Goal: Task Accomplishment & Management: Manage account settings

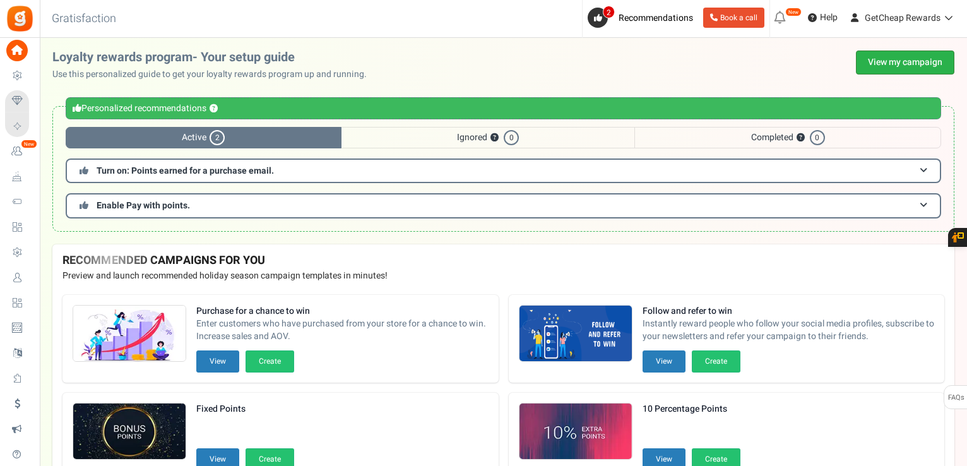
click at [921, 67] on link "View my campaign" at bounding box center [905, 62] width 98 height 24
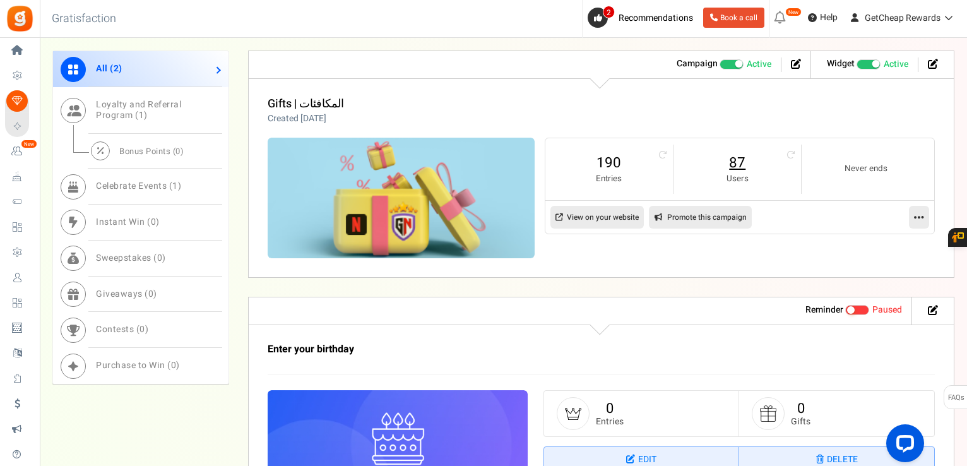
click at [738, 162] on link "87" at bounding box center [737, 163] width 102 height 20
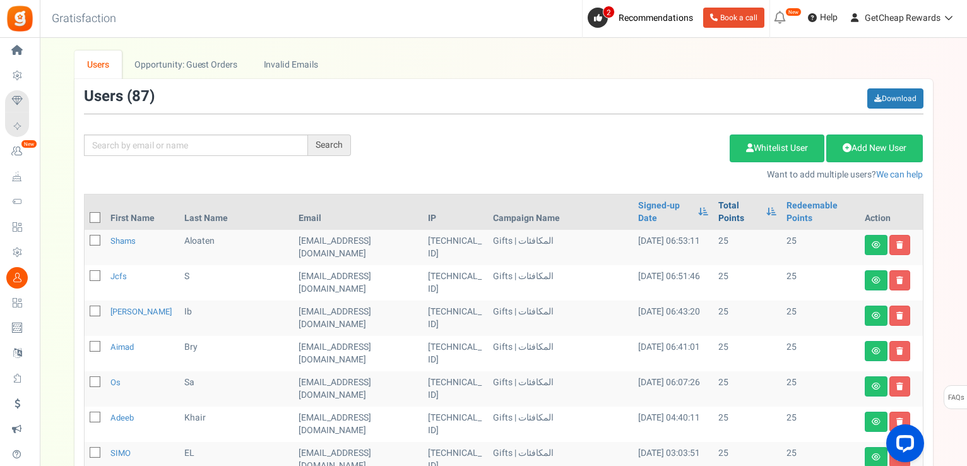
click at [718, 202] on link "Total Points" at bounding box center [739, 211] width 42 height 25
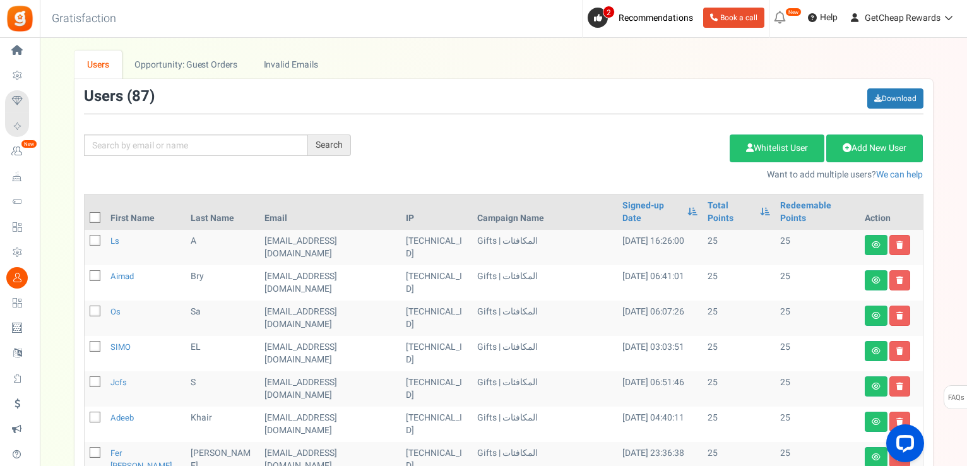
click at [97, 211] on label at bounding box center [95, 217] width 11 height 13
click at [85, 215] on input "checkbox" at bounding box center [81, 219] width 8 height 8
checkbox input "true"
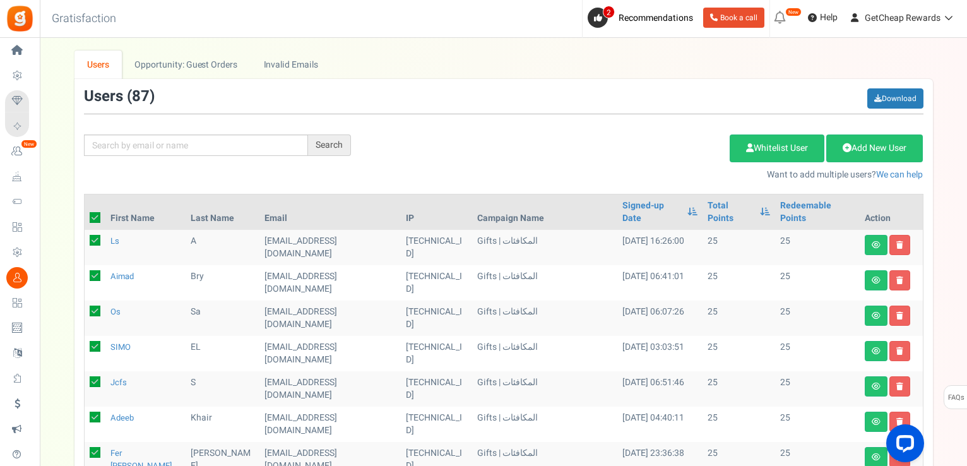
checkbox input "true"
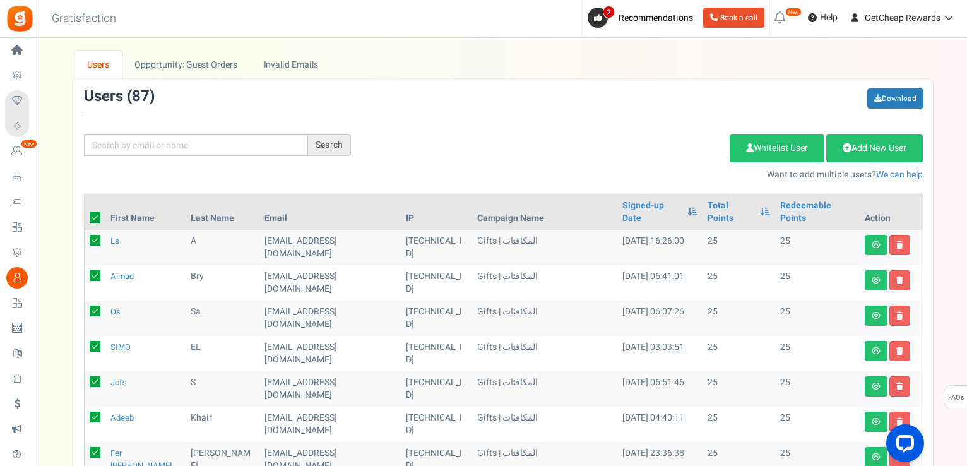
checkbox input "true"
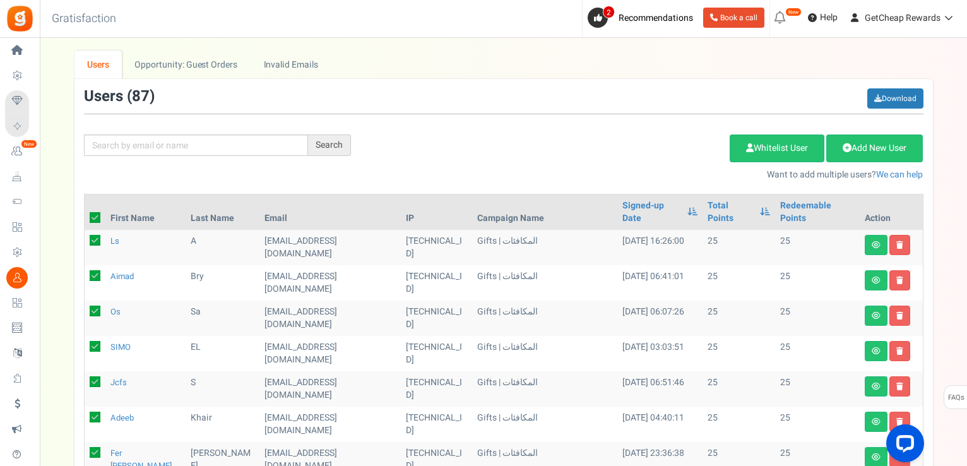
checkbox input "true"
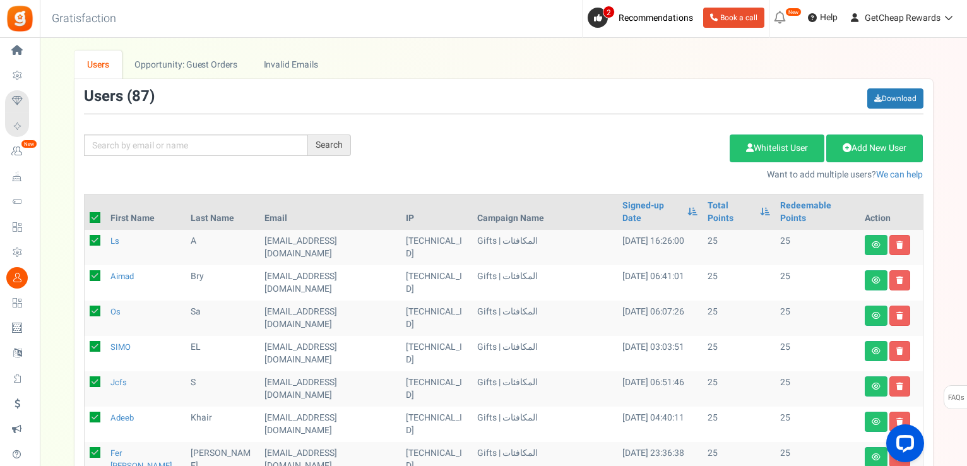
checkbox input "true"
click at [654, 149] on link "Delete Selected Users" at bounding box center [665, 148] width 123 height 28
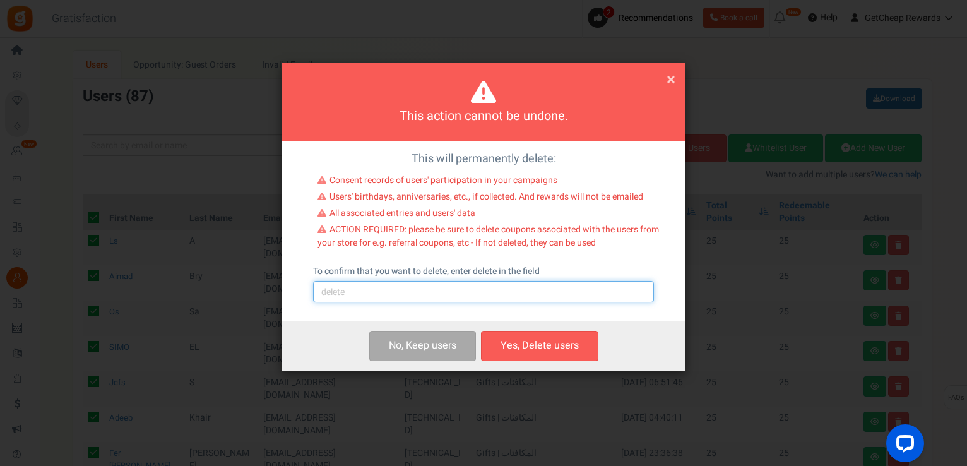
click at [459, 292] on input "text" at bounding box center [483, 291] width 341 height 21
type input "delete"
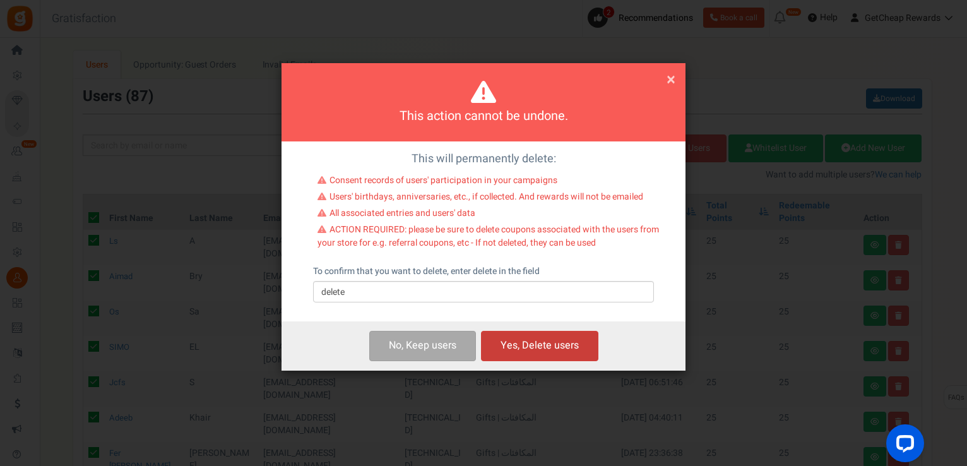
click at [536, 336] on button "Yes, Delete users" at bounding box center [539, 346] width 117 height 30
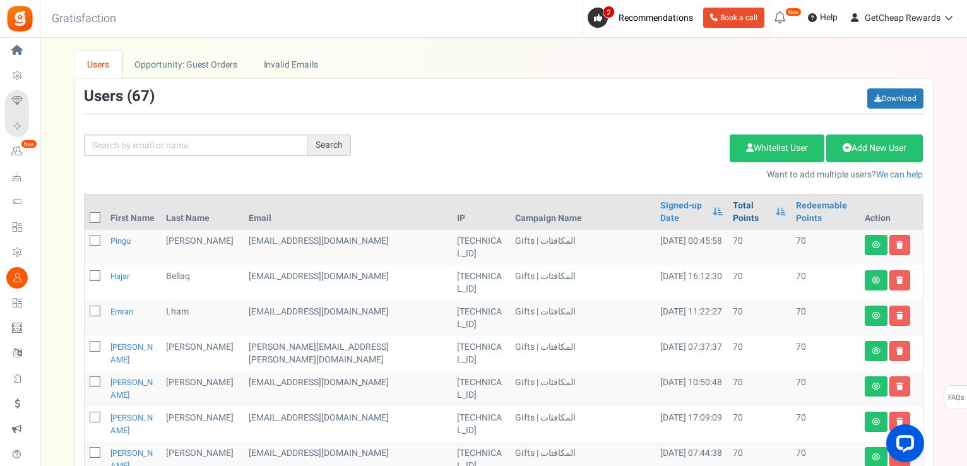
click at [733, 213] on link "Total Points" at bounding box center [751, 211] width 37 height 25
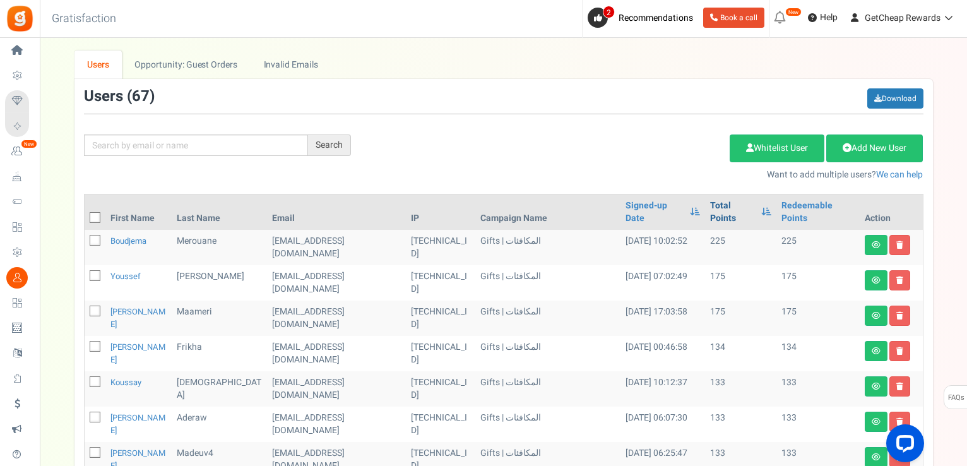
click at [710, 203] on link "Total Points" at bounding box center [732, 211] width 45 height 25
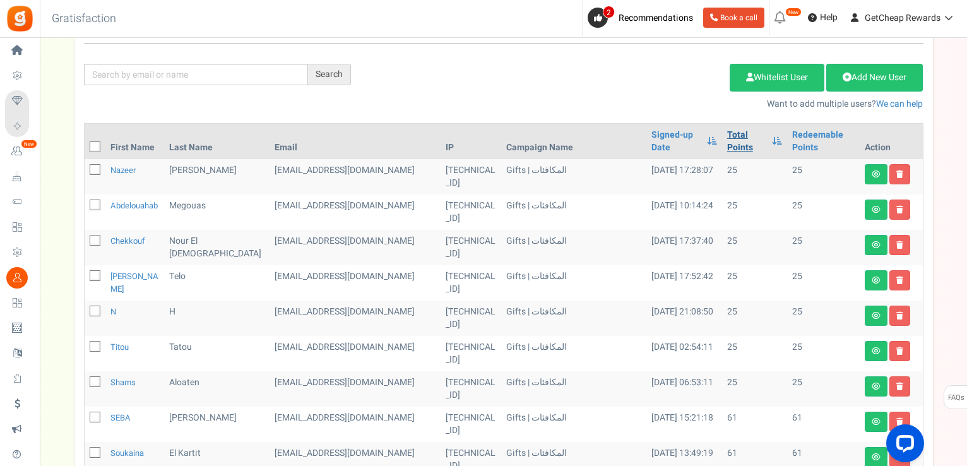
scroll to position [63, 0]
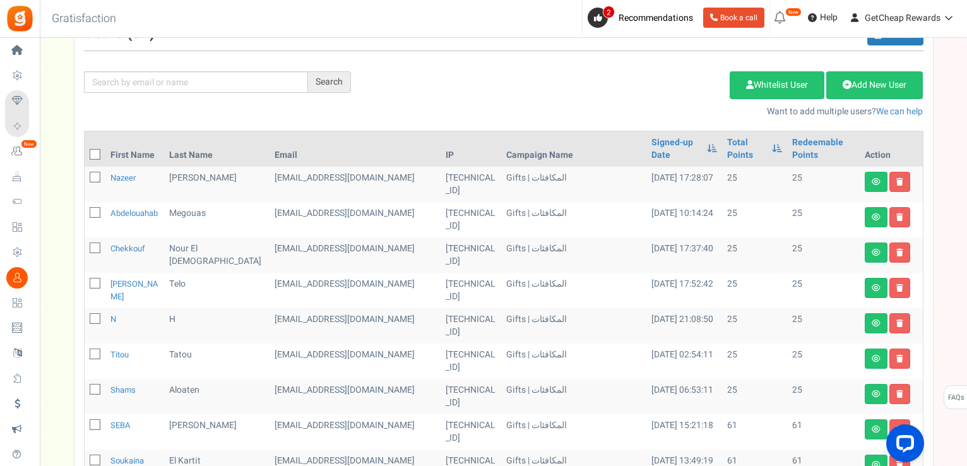
click at [95, 151] on icon at bounding box center [95, 155] width 8 height 8
click at [85, 151] on input "checkbox" at bounding box center [81, 155] width 8 height 8
checkbox input "true"
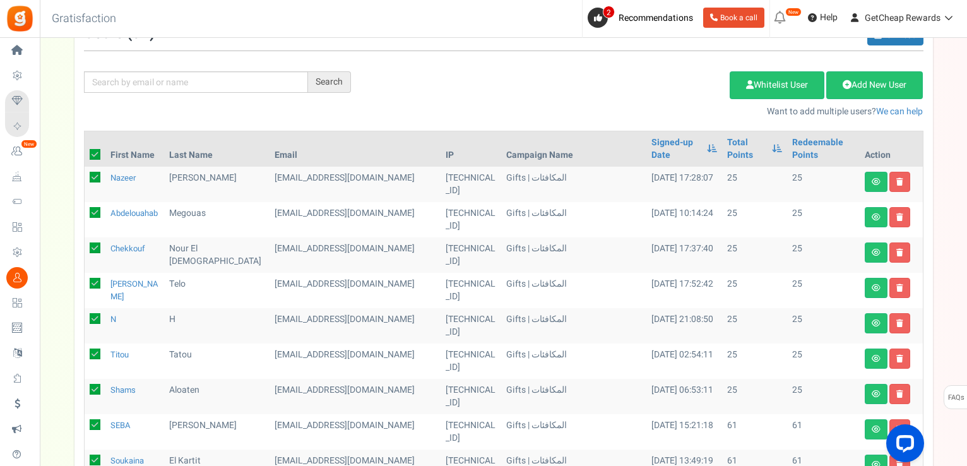
checkbox input "true"
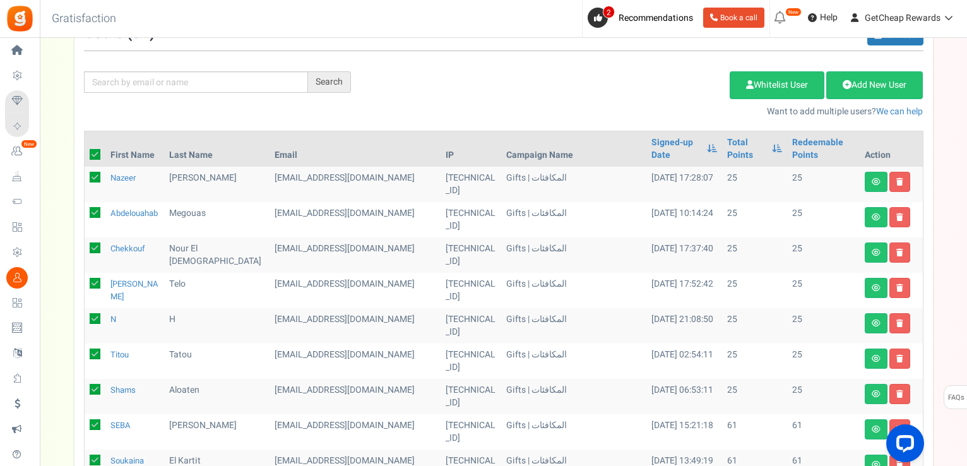
checkbox input "true"
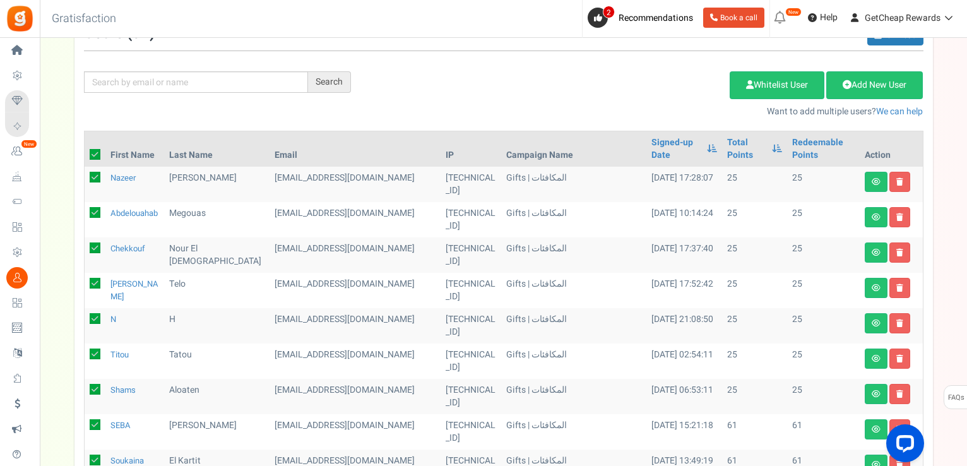
checkbox input "true"
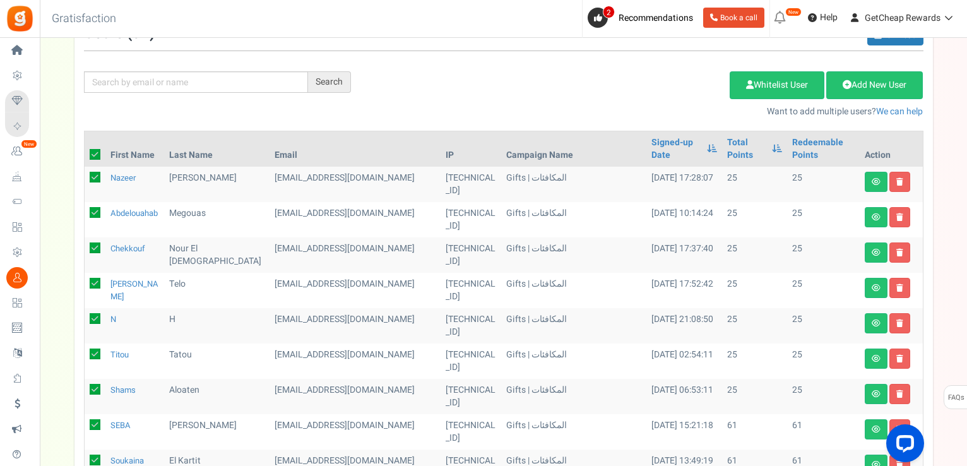
checkbox input "true"
click at [621, 80] on icon at bounding box center [625, 84] width 8 height 9
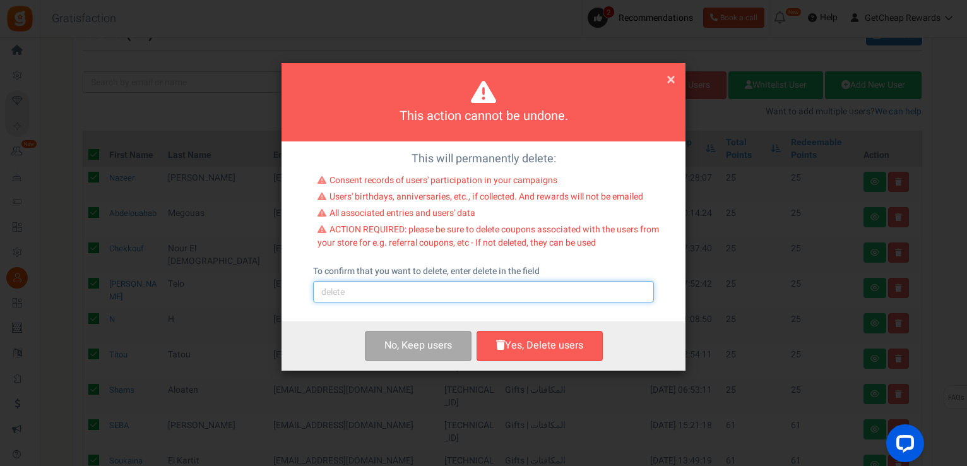
click at [410, 293] on input "text" at bounding box center [483, 291] width 341 height 21
type input "delete"
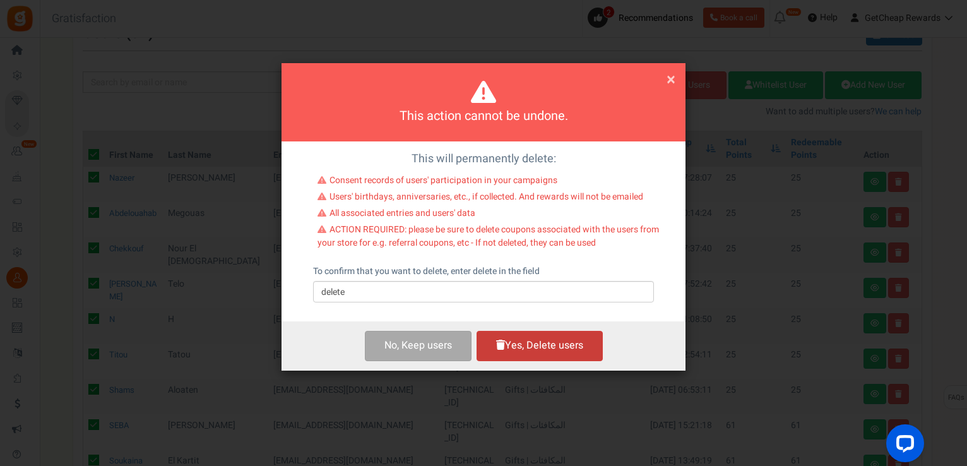
click at [533, 341] on button "Yes, Delete users" at bounding box center [539, 346] width 126 height 30
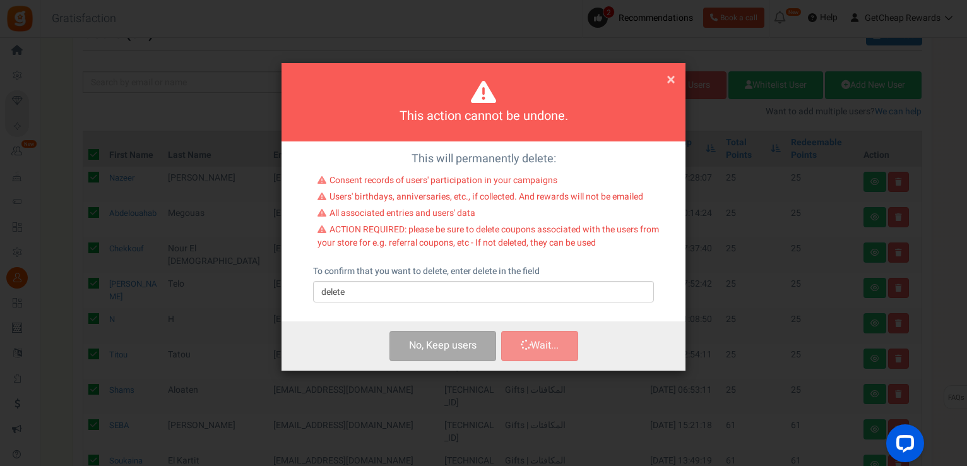
checkbox input "false"
